Goal: Task Accomplishment & Management: Manage account settings

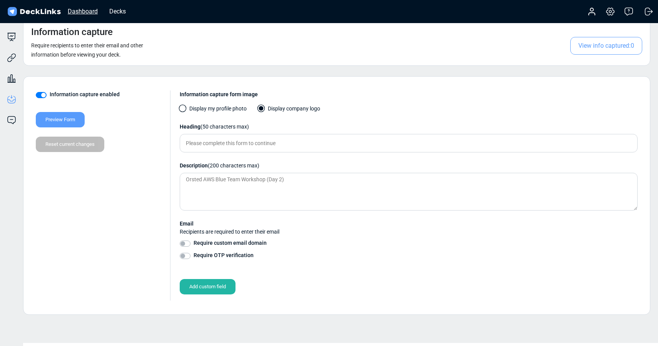
click at [88, 13] on div "Dashboard" at bounding box center [83, 12] width 38 height 10
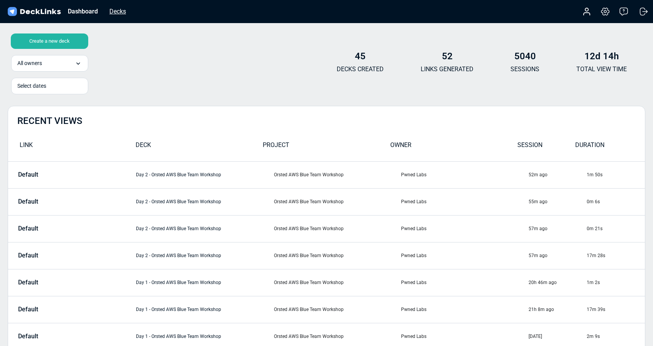
click at [118, 7] on div "Decks" at bounding box center [118, 12] width 24 height 10
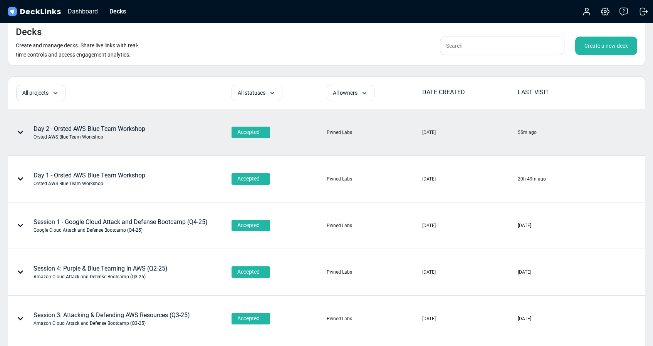
click at [148, 134] on div "Day 2 - Orsted AWS Blue Team Workshop Orsted AWS Blue Team Workshop" at bounding box center [91, 132] width 166 height 23
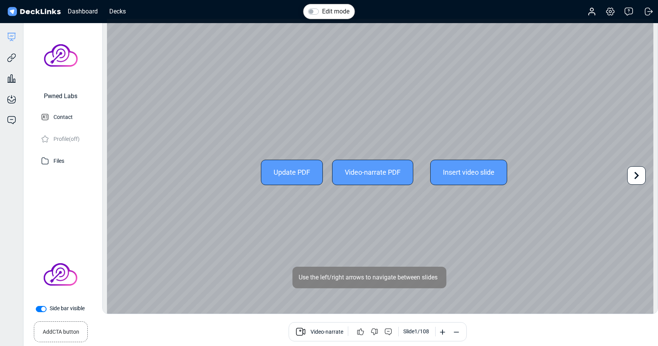
click at [262, 165] on div "Update PDF" at bounding box center [292, 172] width 62 height 25
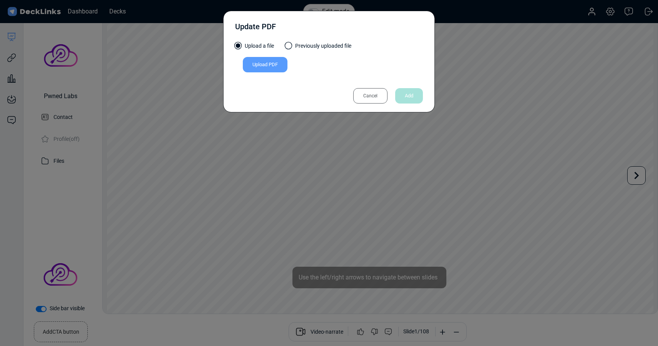
click at [255, 66] on div "Upload PDF" at bounding box center [265, 64] width 45 height 15
click at [0, 0] on input "Upload PDF" at bounding box center [0, 0] width 0 height 0
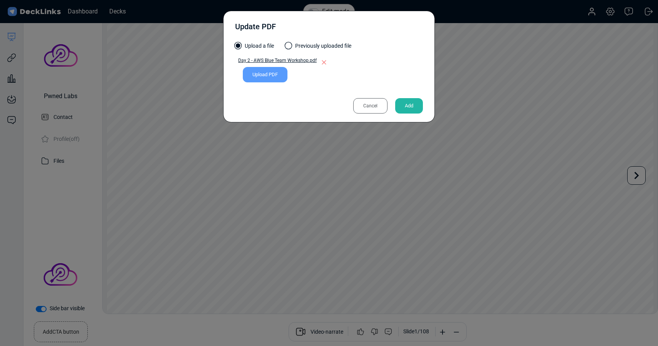
click at [410, 103] on div "Add" at bounding box center [409, 105] width 28 height 15
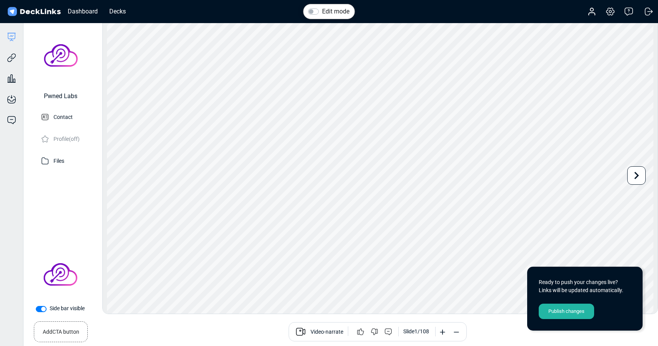
click at [564, 309] on div "Publish changes" at bounding box center [566, 311] width 55 height 15
